Goal: Browse casually

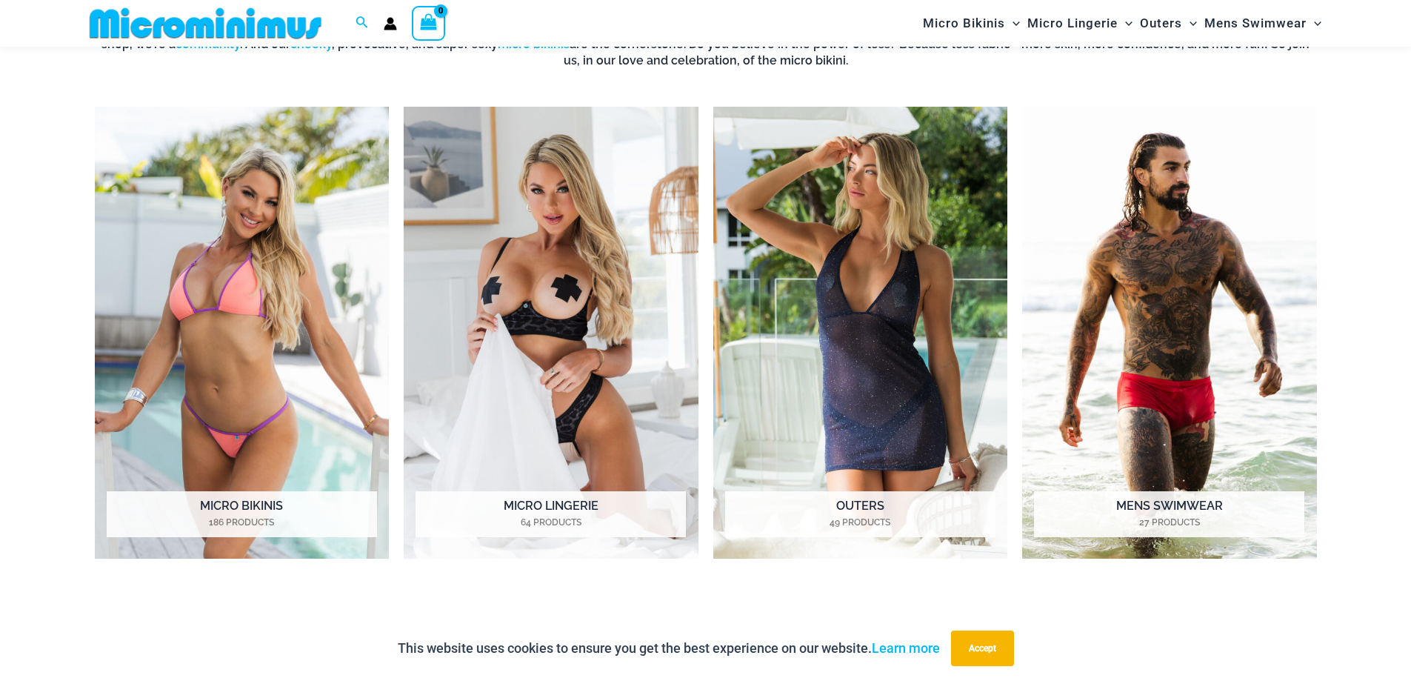
scroll to position [1247, 0]
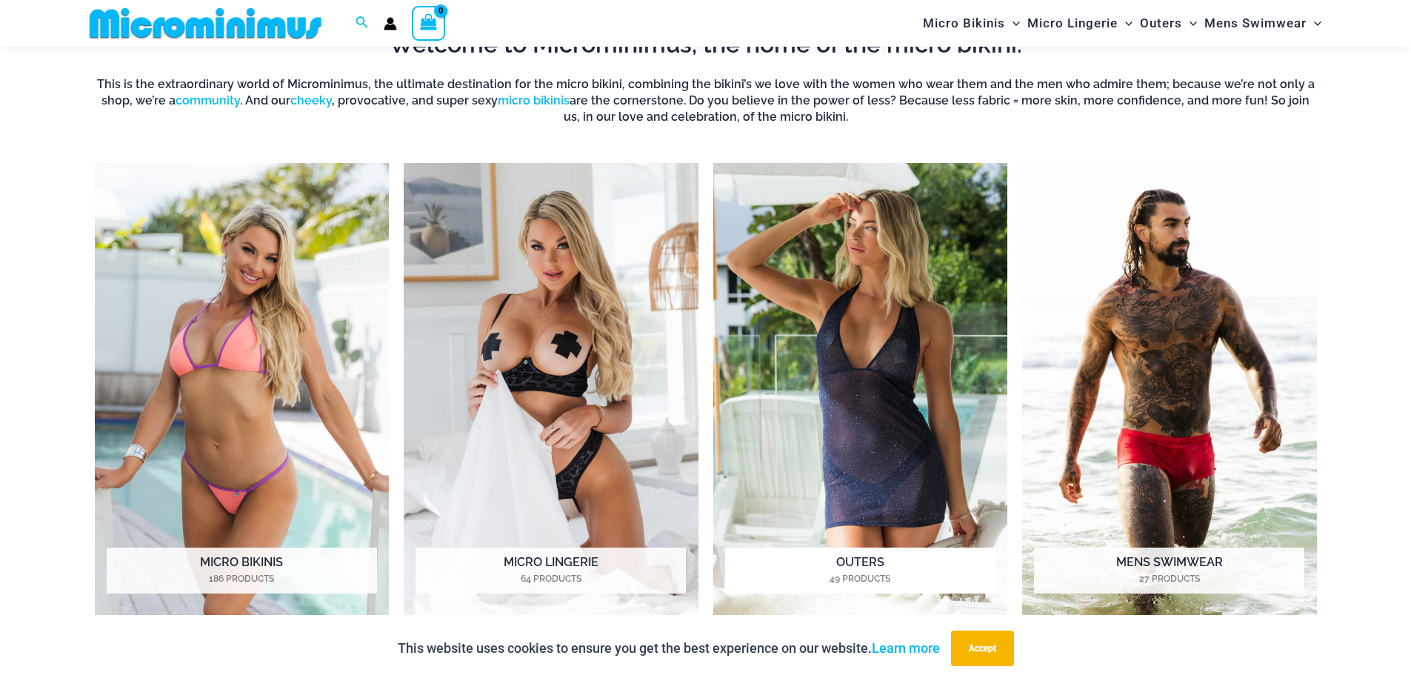
click at [846, 438] on img "Visit product category Outers" at bounding box center [860, 389] width 295 height 453
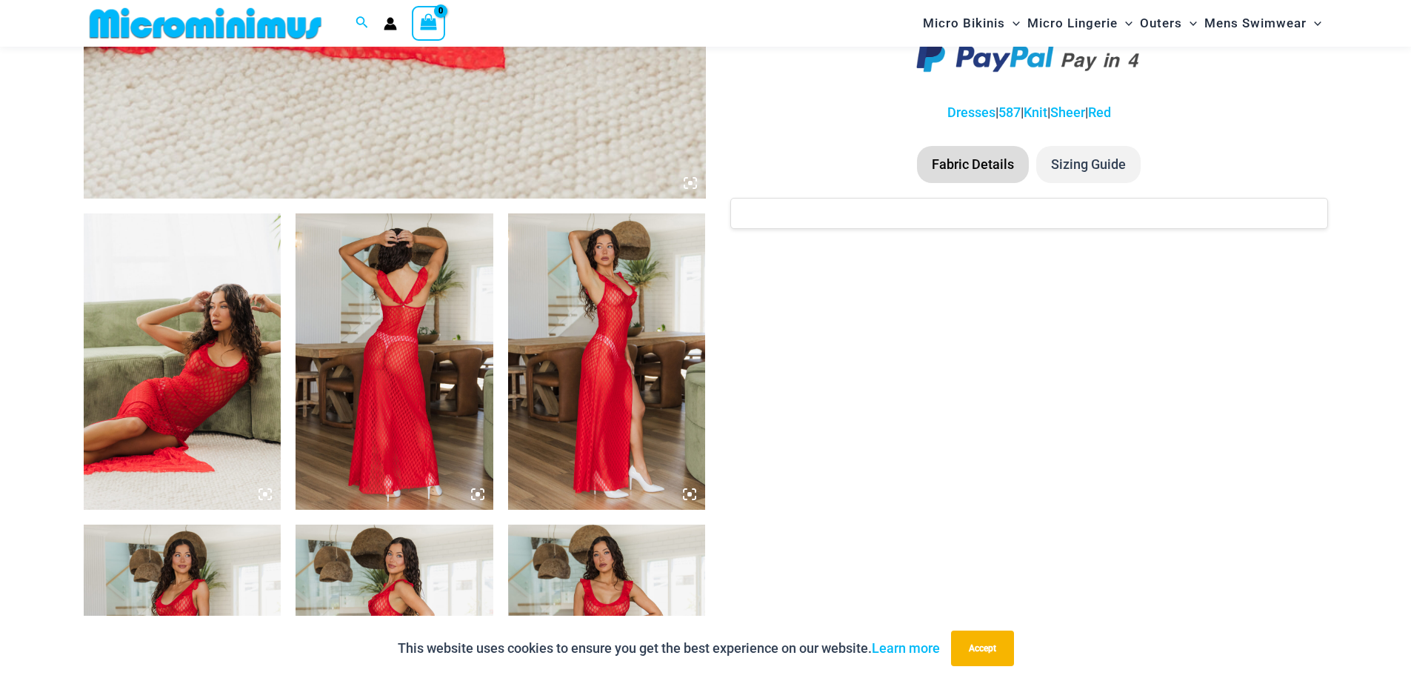
scroll to position [876, 0]
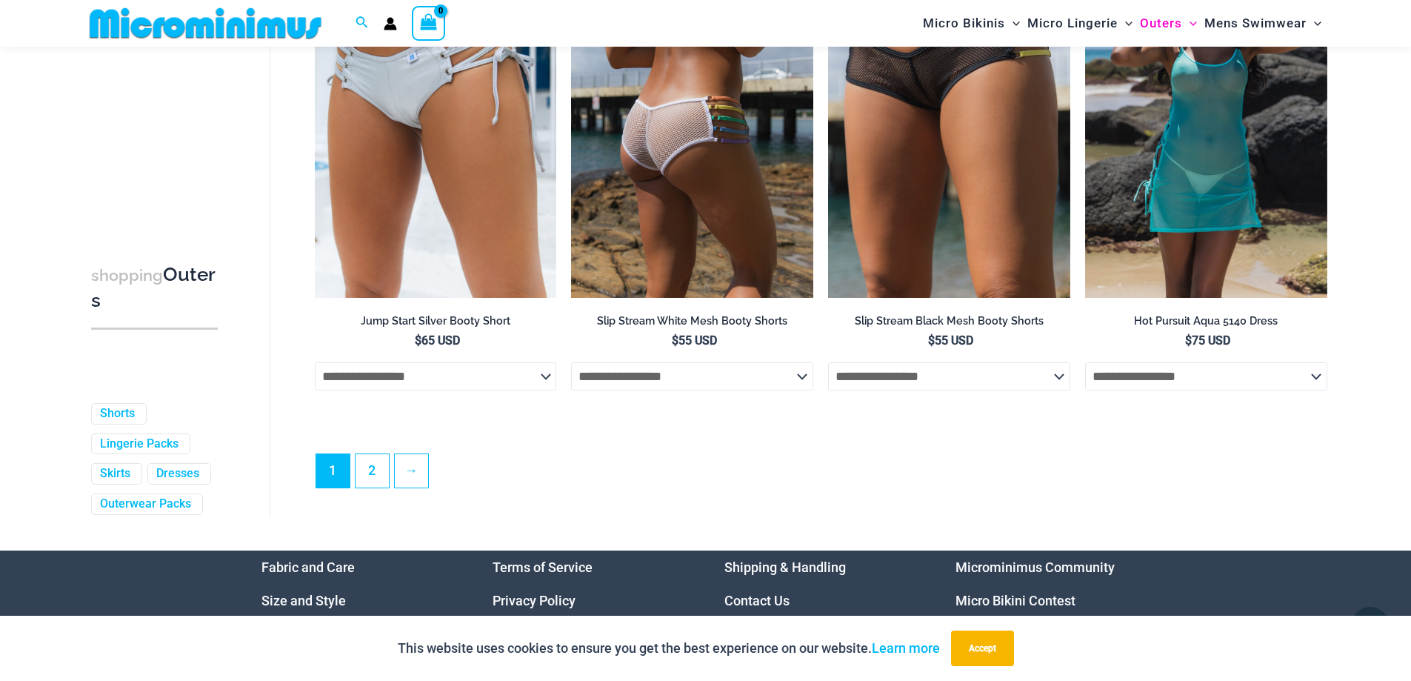
scroll to position [3987, 0]
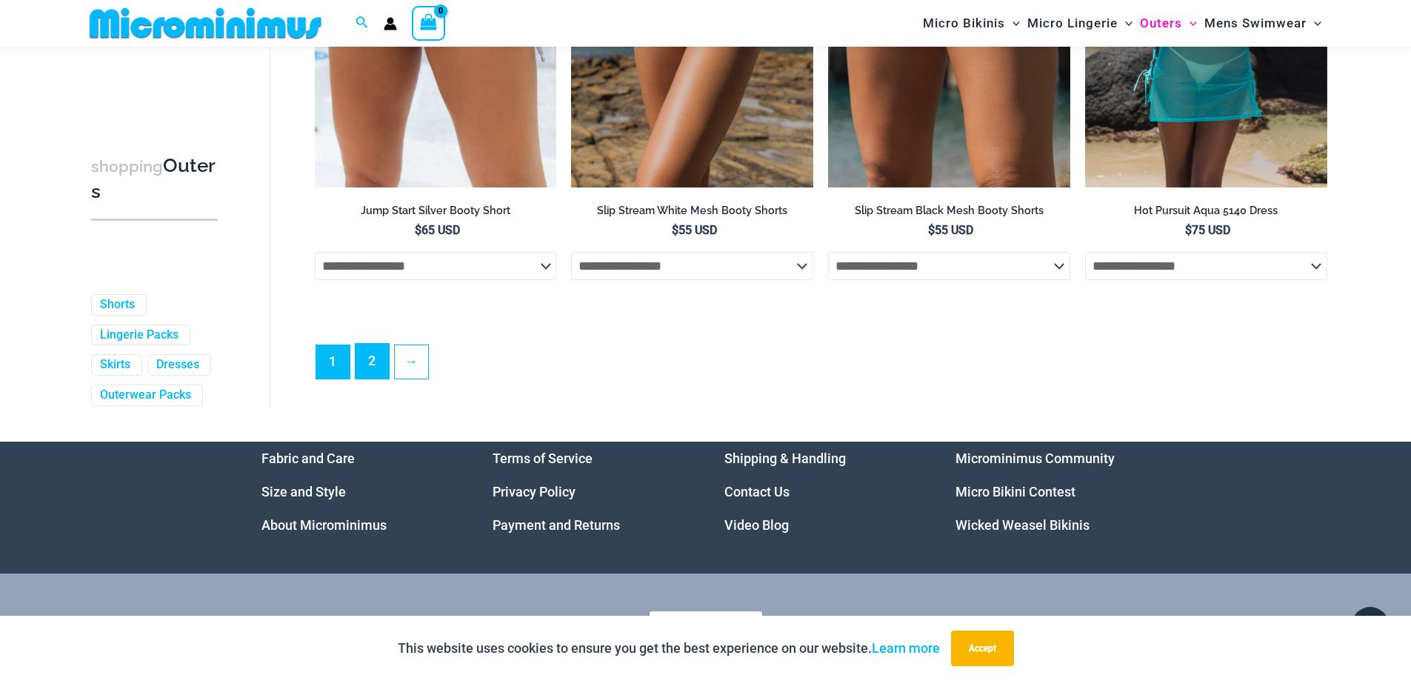
click at [373, 379] on link "2" at bounding box center [372, 361] width 33 height 35
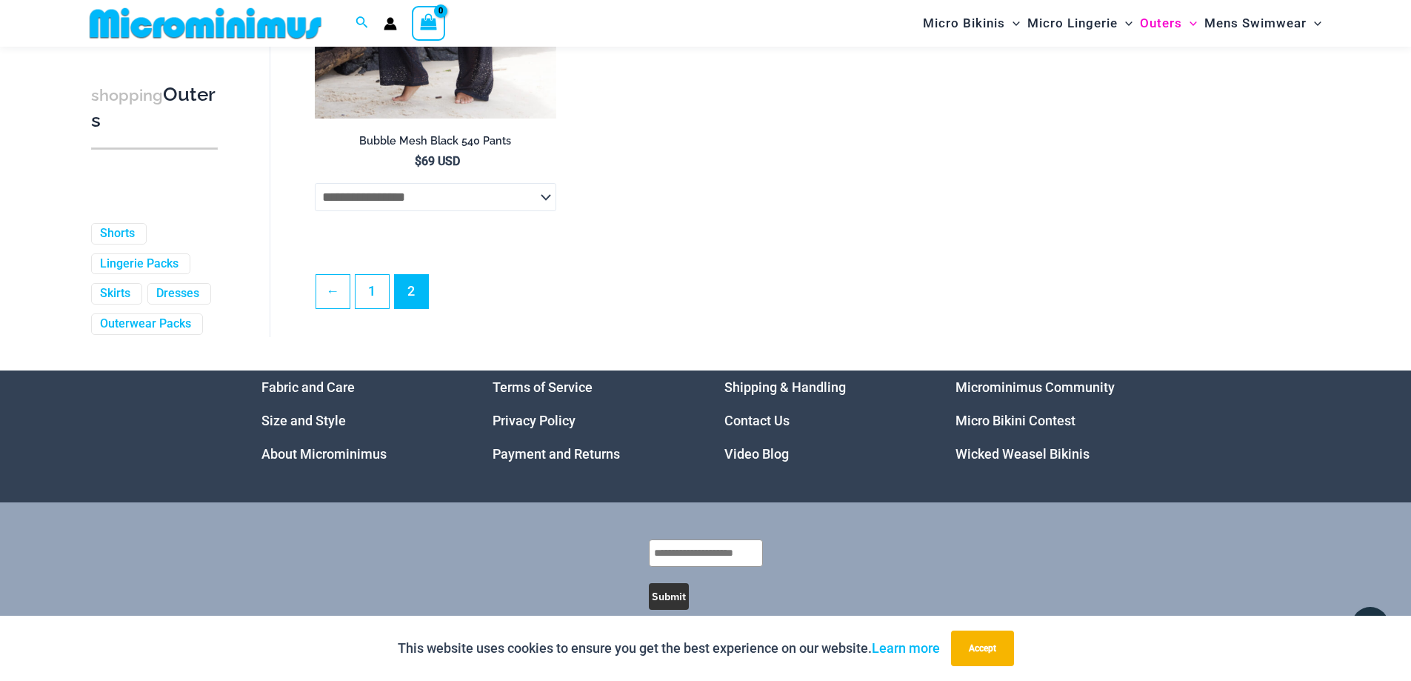
scroll to position [2430, 0]
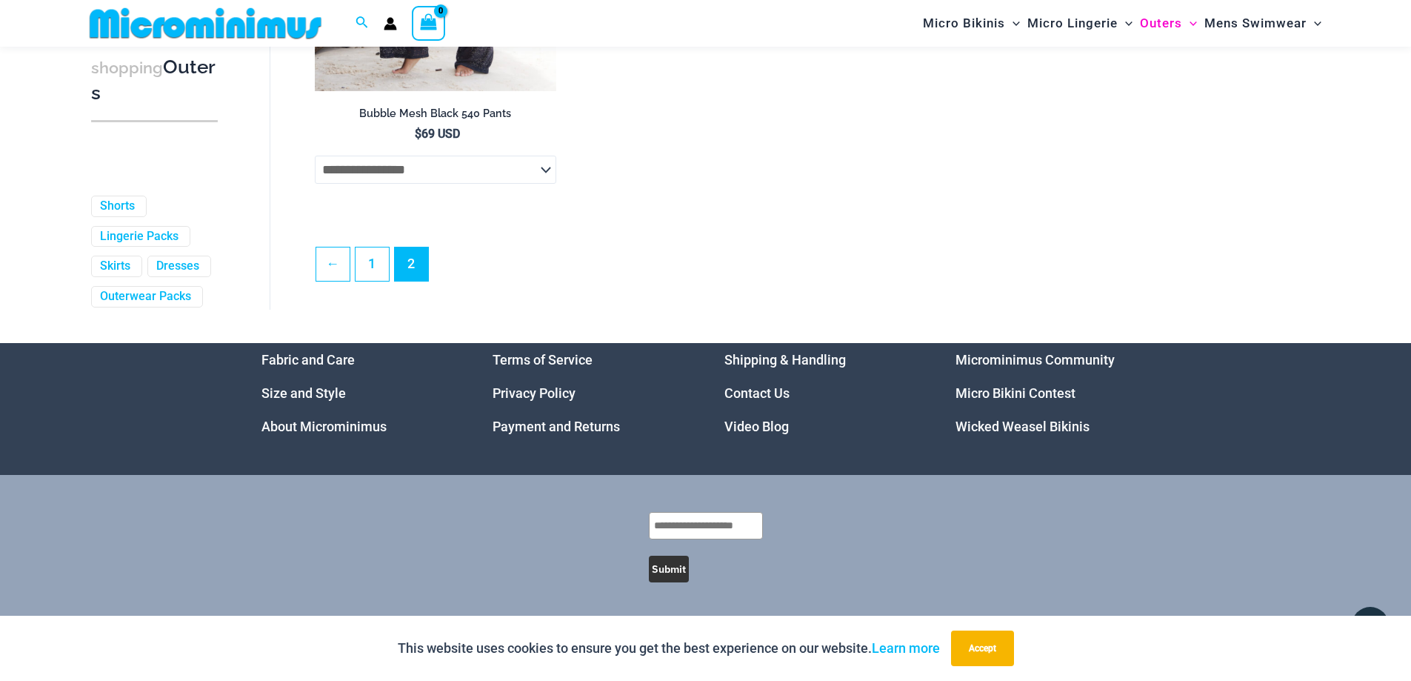
click at [730, 422] on link "Video Blog" at bounding box center [756, 427] width 64 height 16
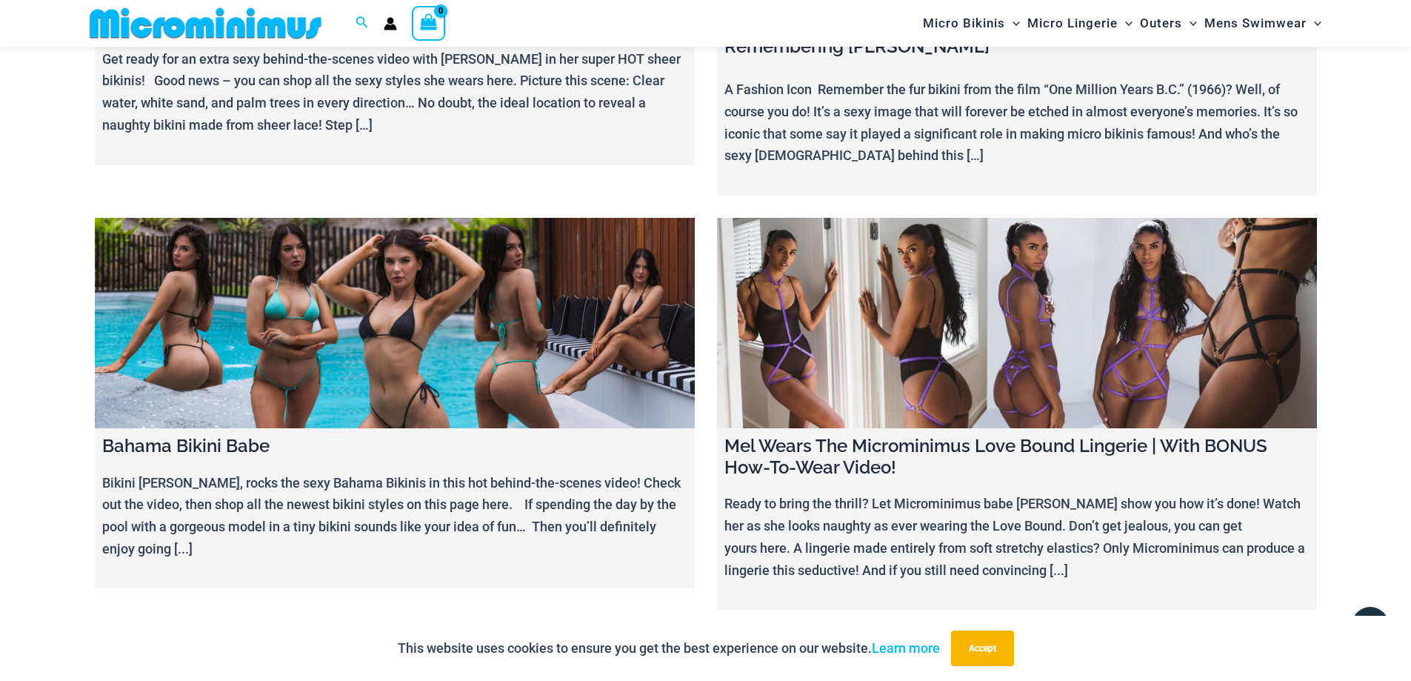
scroll to position [15411, 0]
